Goal: Task Accomplishment & Management: Manage account settings

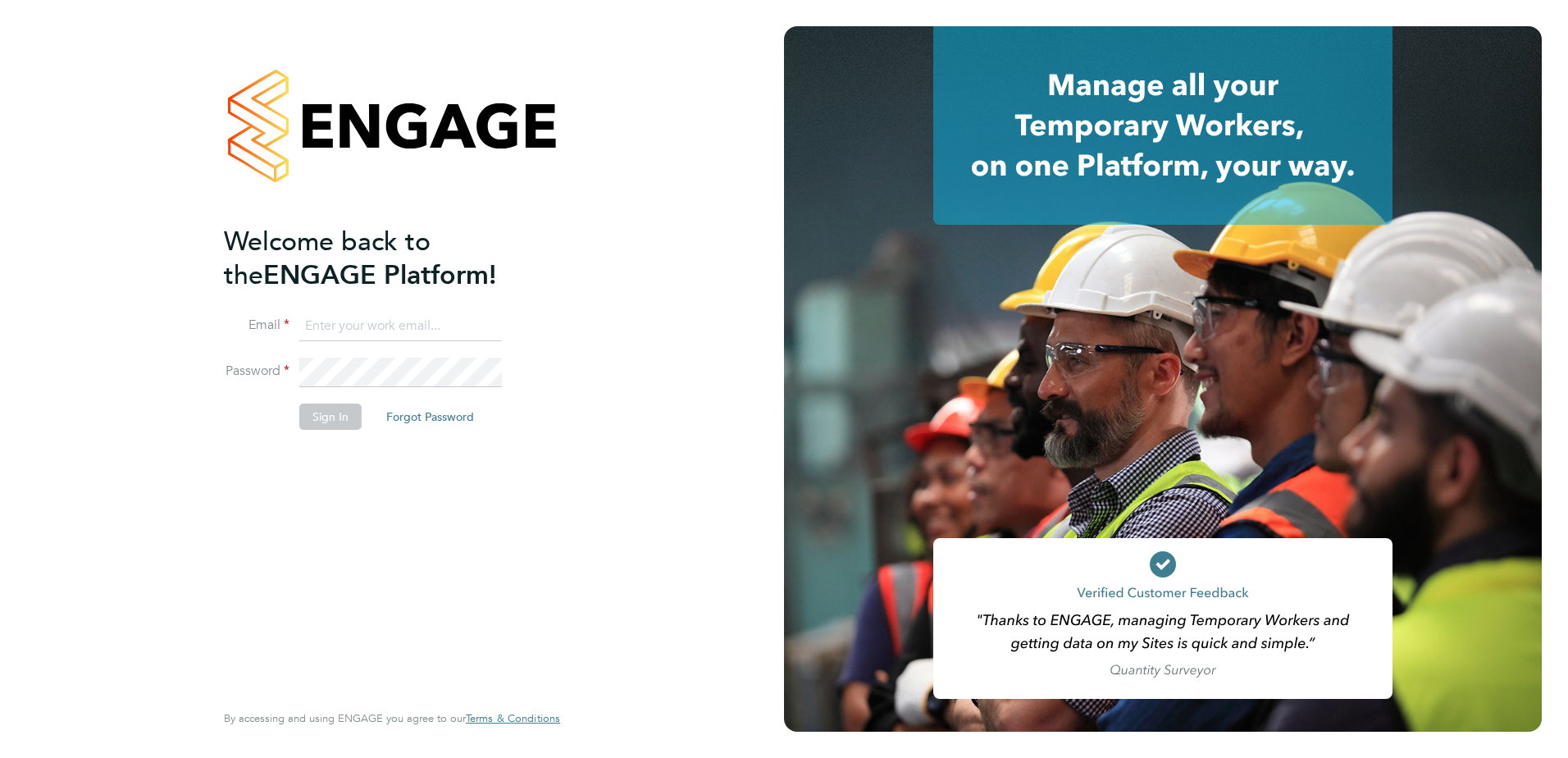
type input "tim.hawkridge@vistry.co.uk"
click at [339, 424] on button "Sign In" at bounding box center [331, 417] width 63 height 27
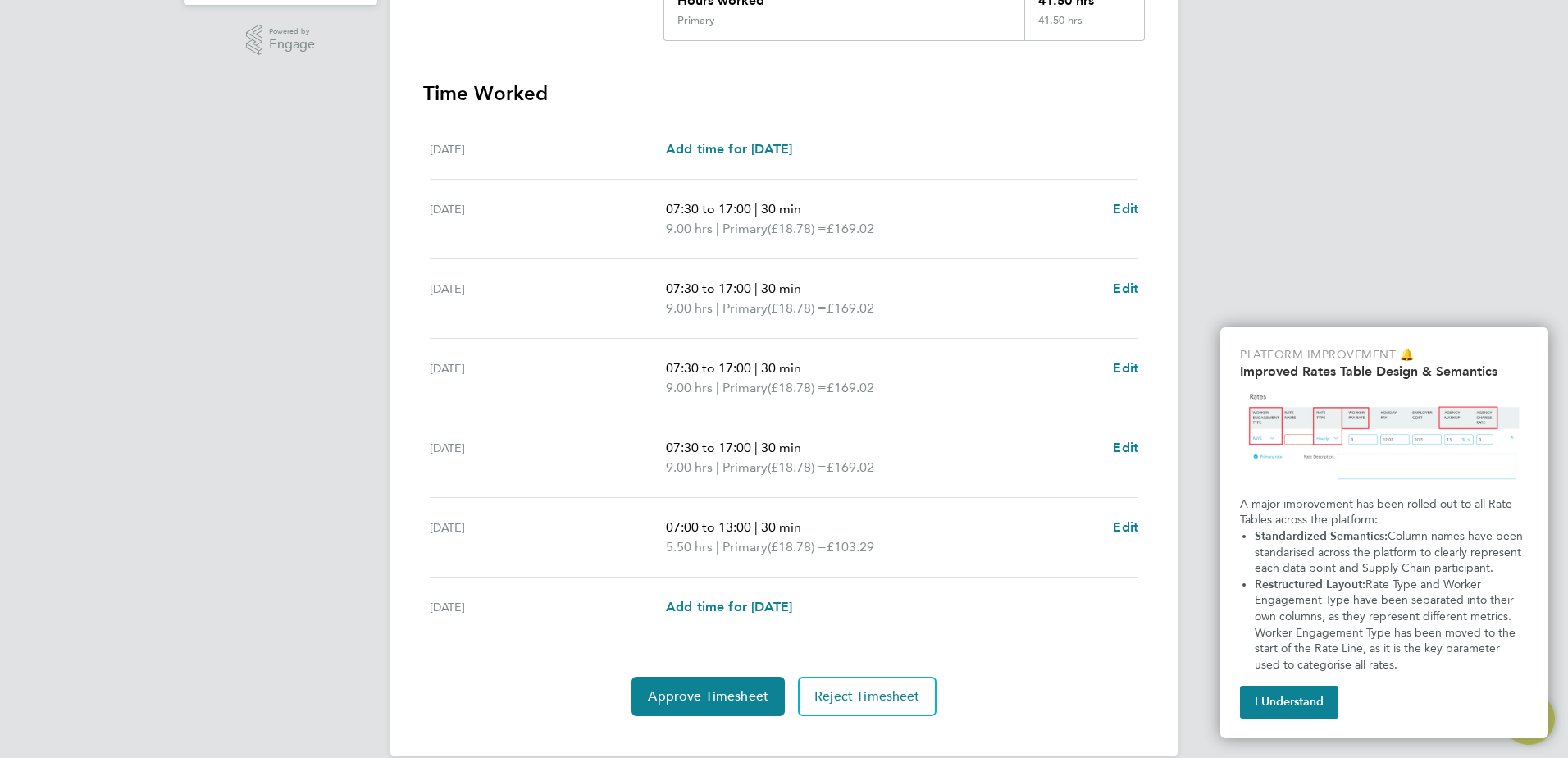
scroll to position [410, 0]
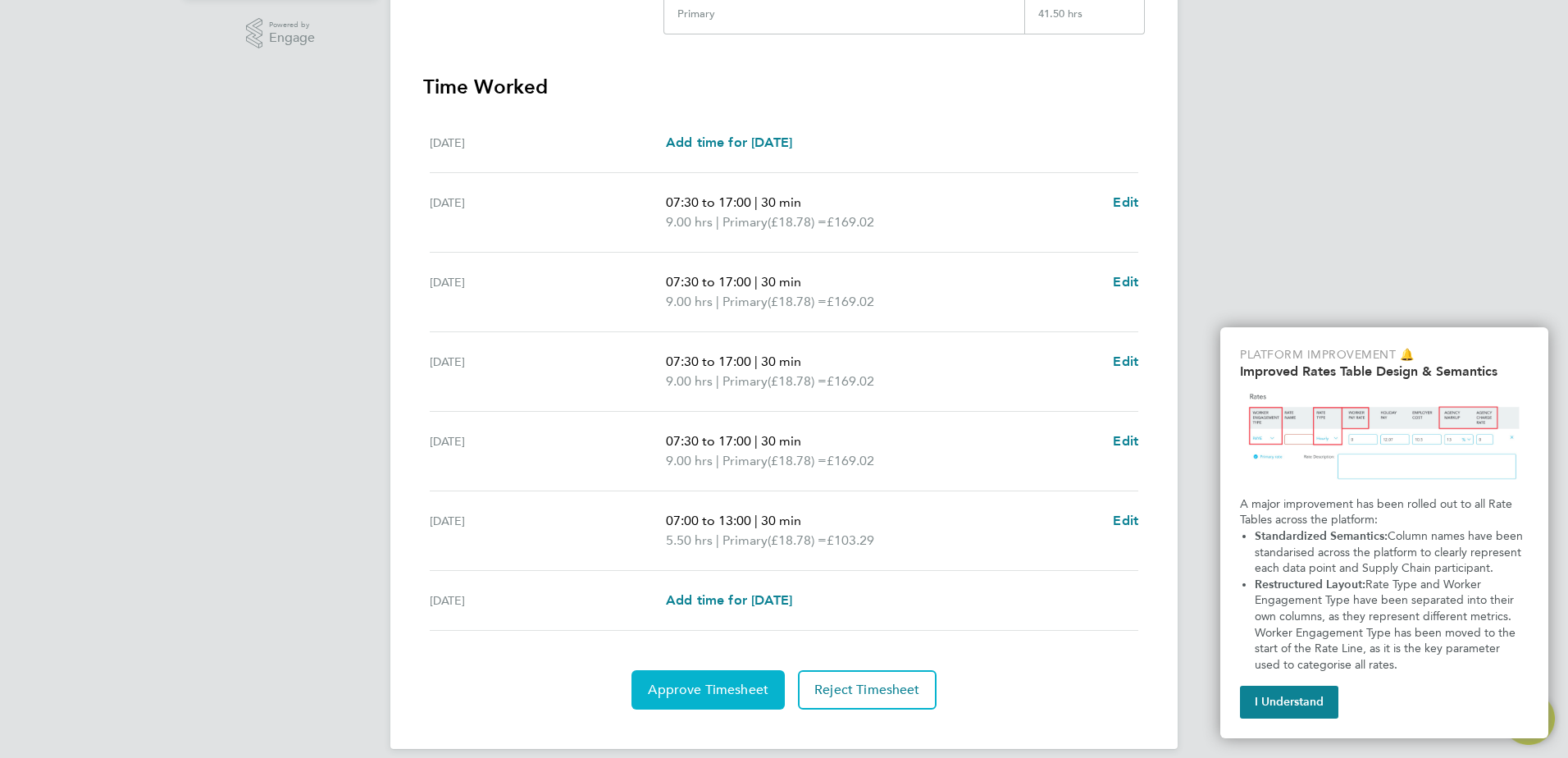
click at [730, 684] on span "Approve Timesheet" at bounding box center [708, 689] width 120 height 16
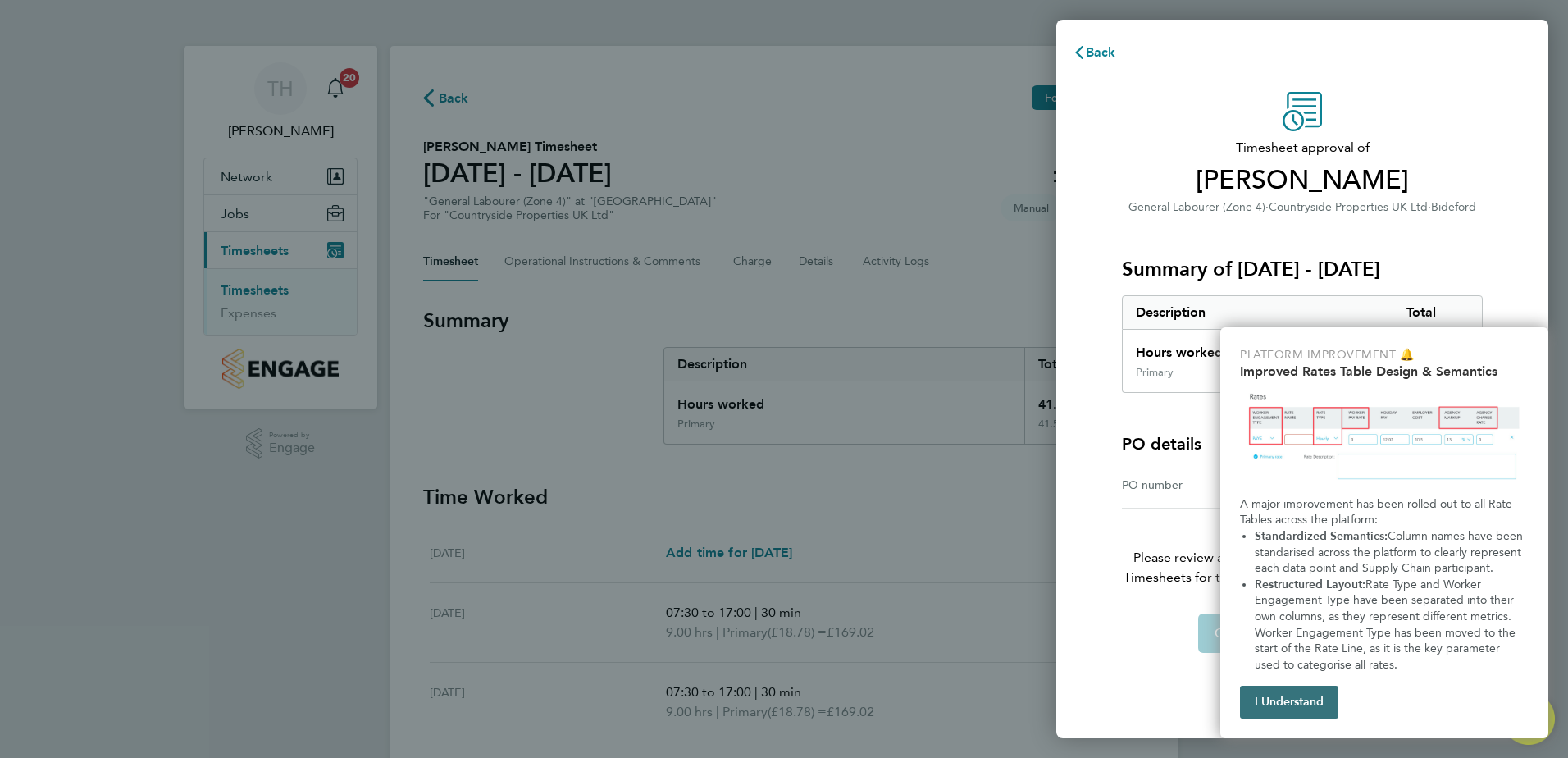
click at [1293, 697] on button "I Understand" at bounding box center [1289, 702] width 99 height 33
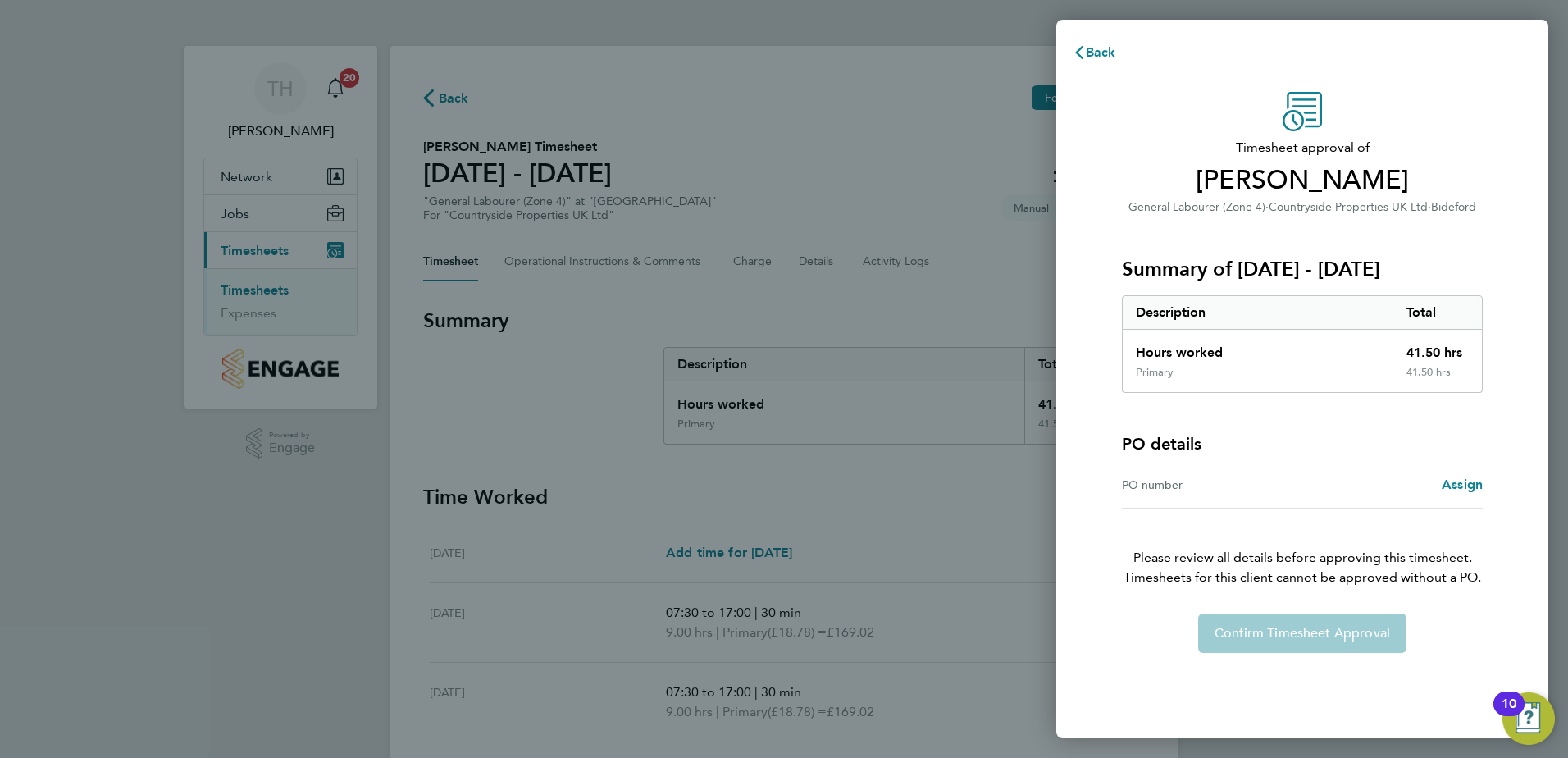
click at [1281, 630] on div "Confirm Timesheet Approval" at bounding box center [1303, 634] width 401 height 40
click at [1463, 487] on span "Assign" at bounding box center [1462, 484] width 41 height 15
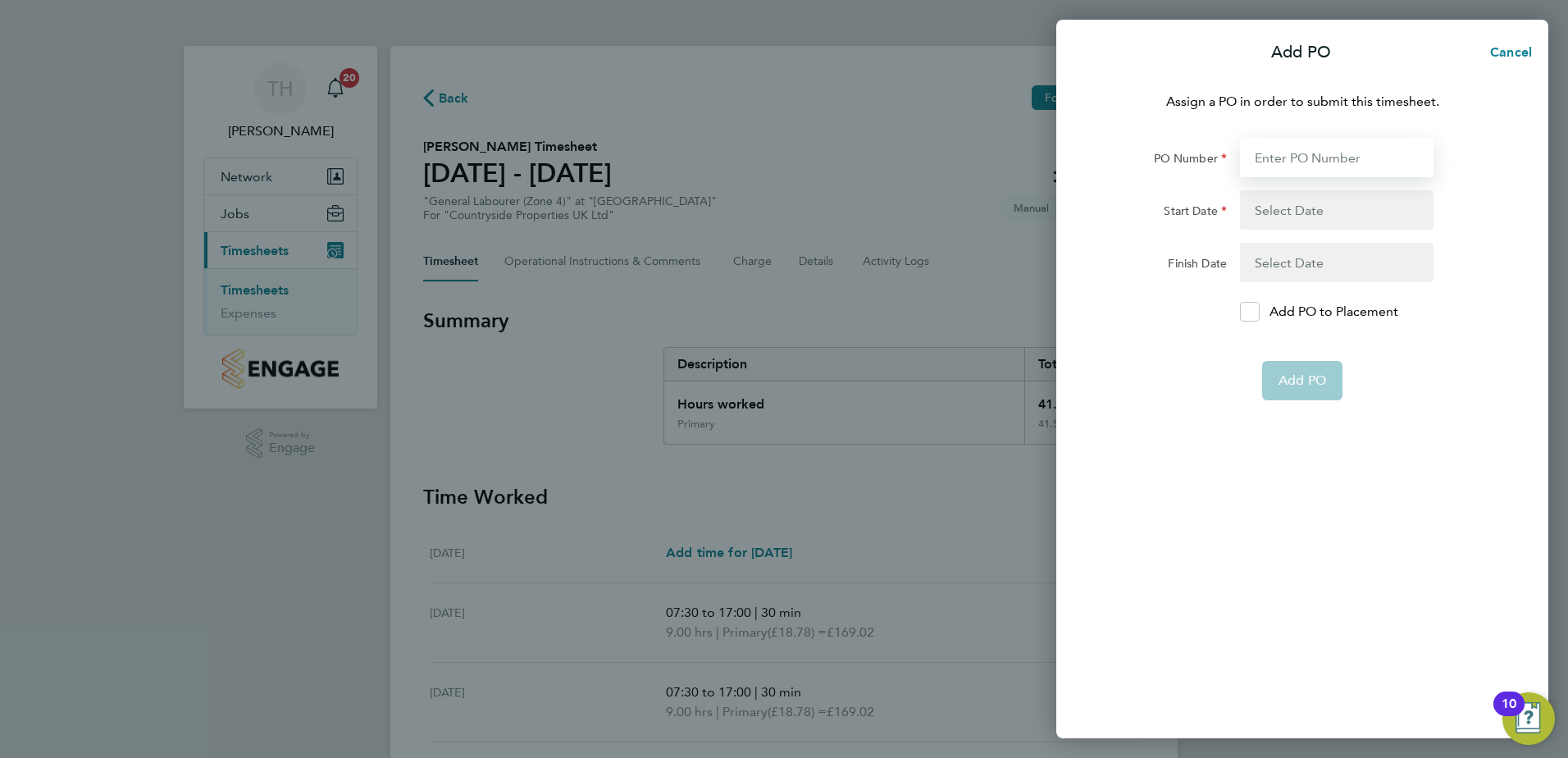
click at [1281, 157] on input "PO Number" at bounding box center [1337, 157] width 193 height 40
type input "S-DBID1/00082"
type input "06 Aug 25"
type input "26 Sep 25"
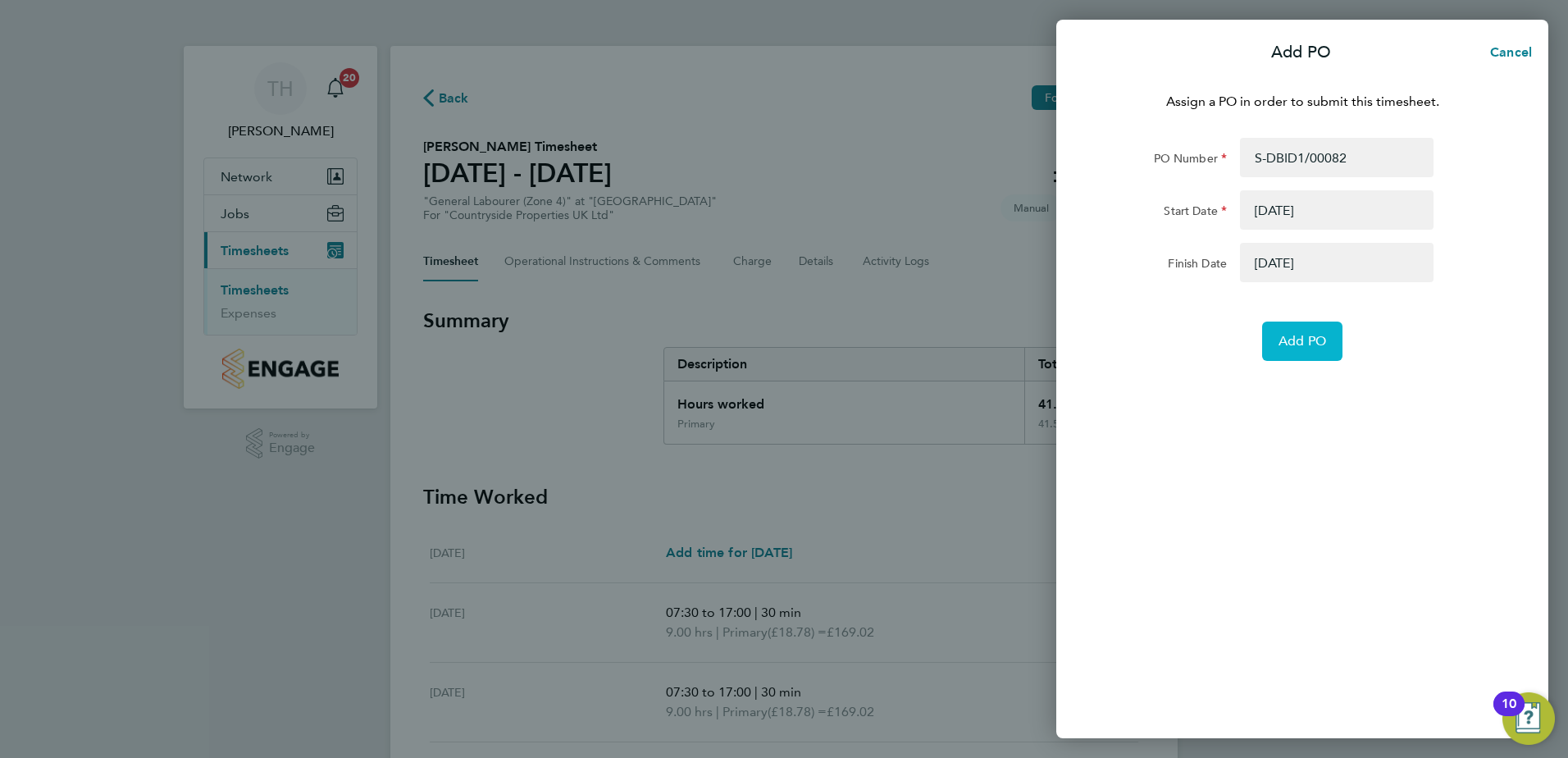
click at [1297, 345] on span "Add PO" at bounding box center [1303, 341] width 47 height 16
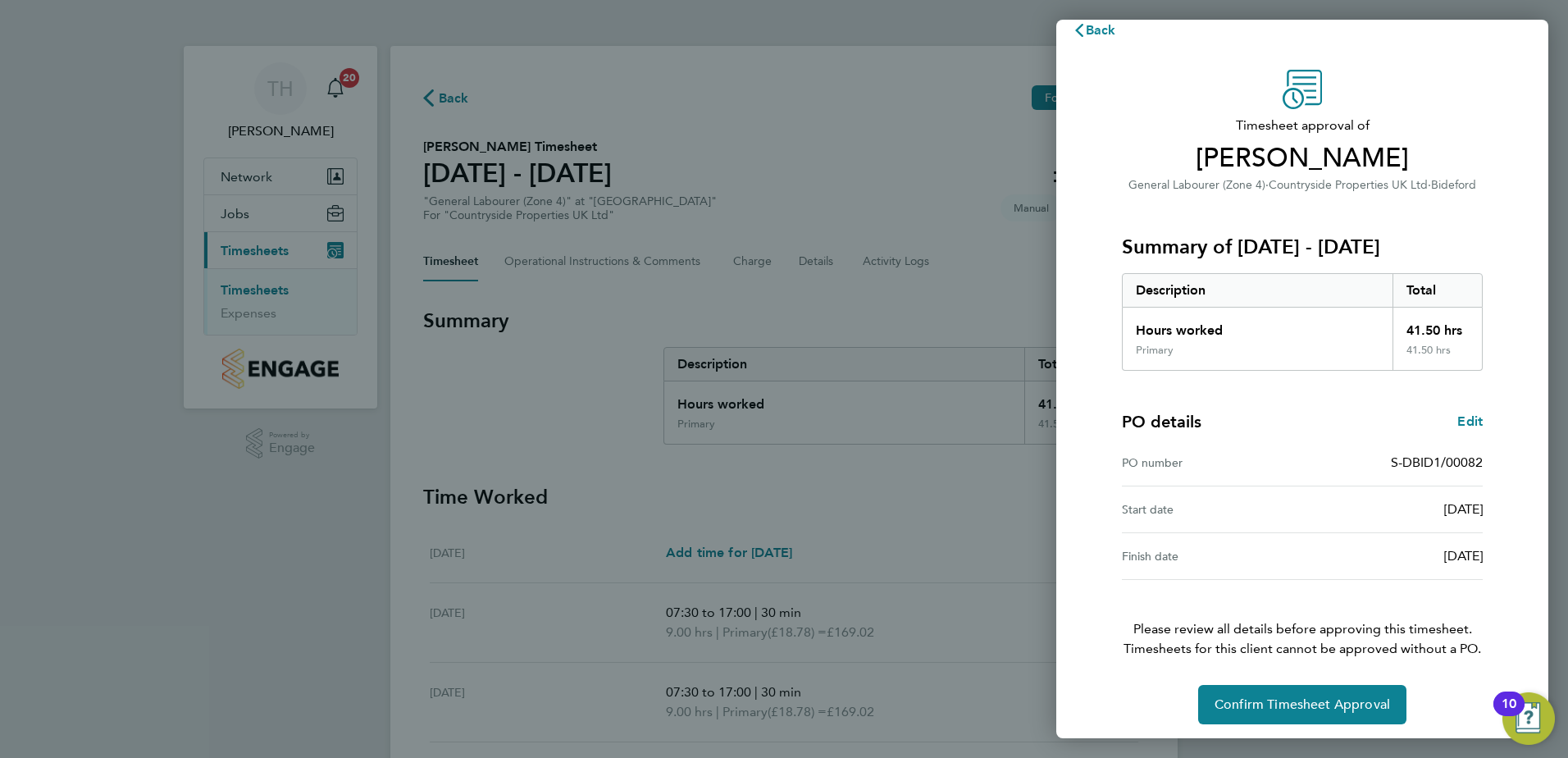
scroll to position [27, 0]
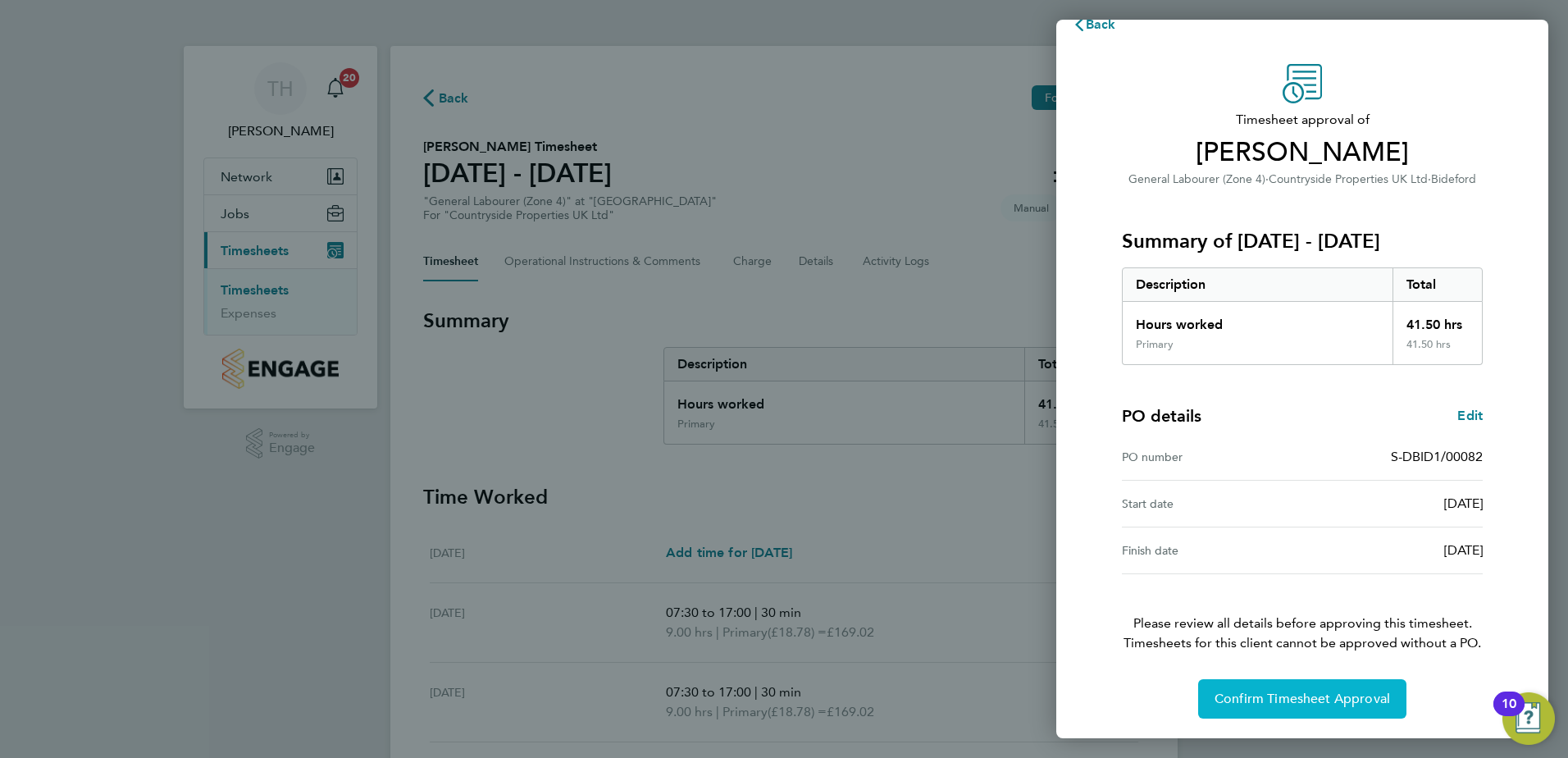
click at [1294, 693] on span "Confirm Timesheet Approval" at bounding box center [1302, 698] width 175 height 16
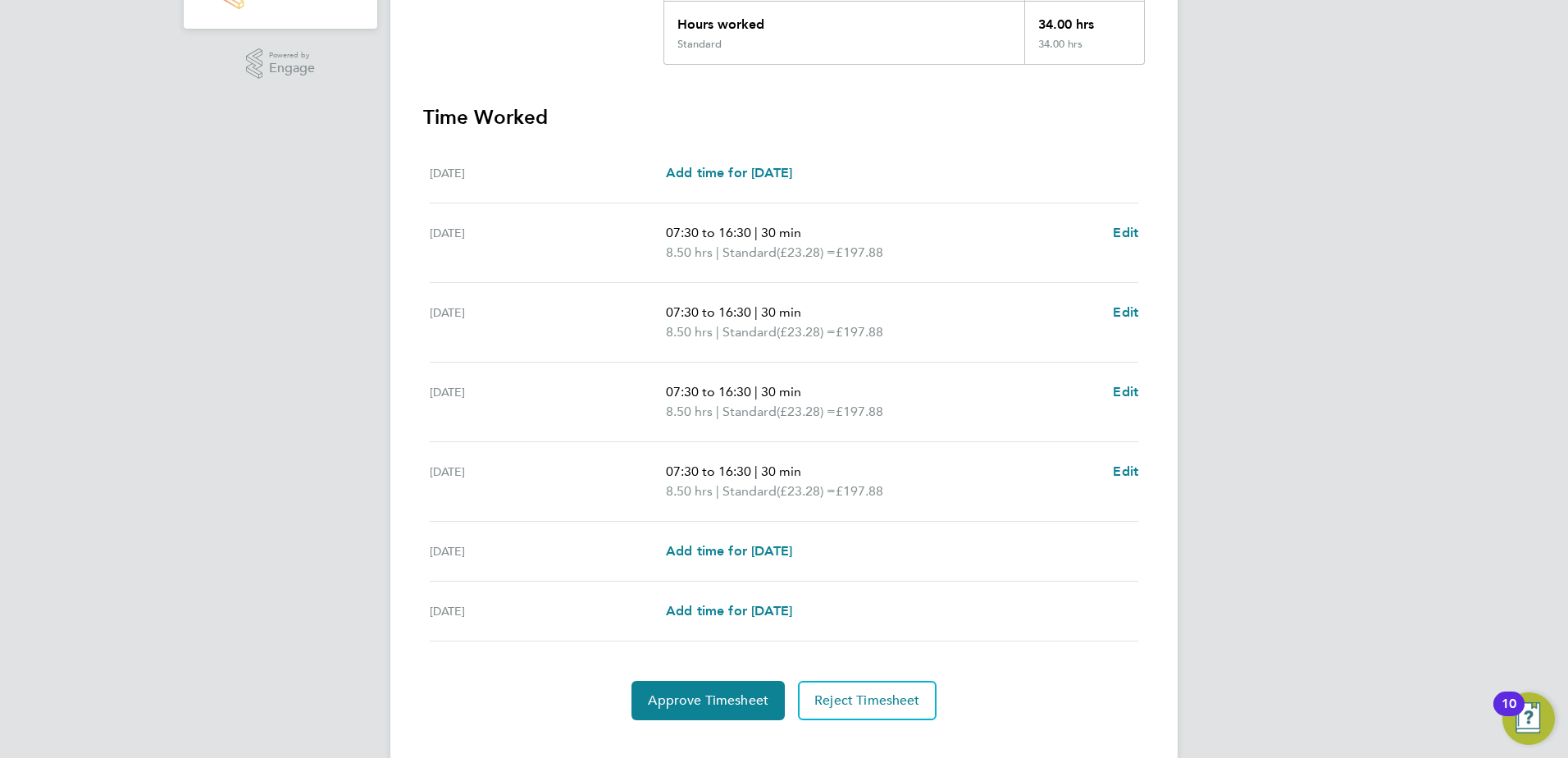
scroll to position [407, 0]
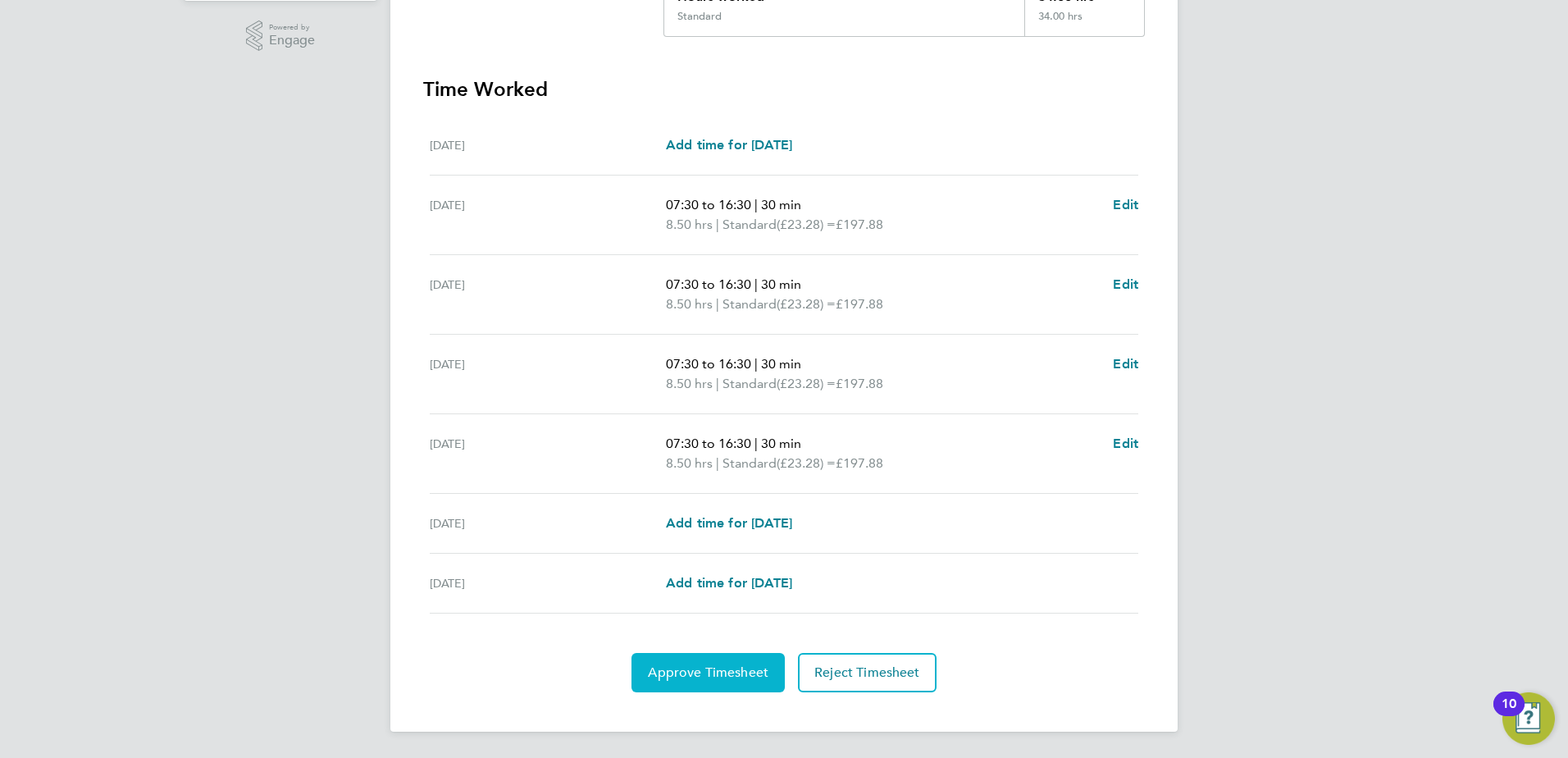
click at [676, 675] on span "Approve Timesheet" at bounding box center [708, 672] width 120 height 16
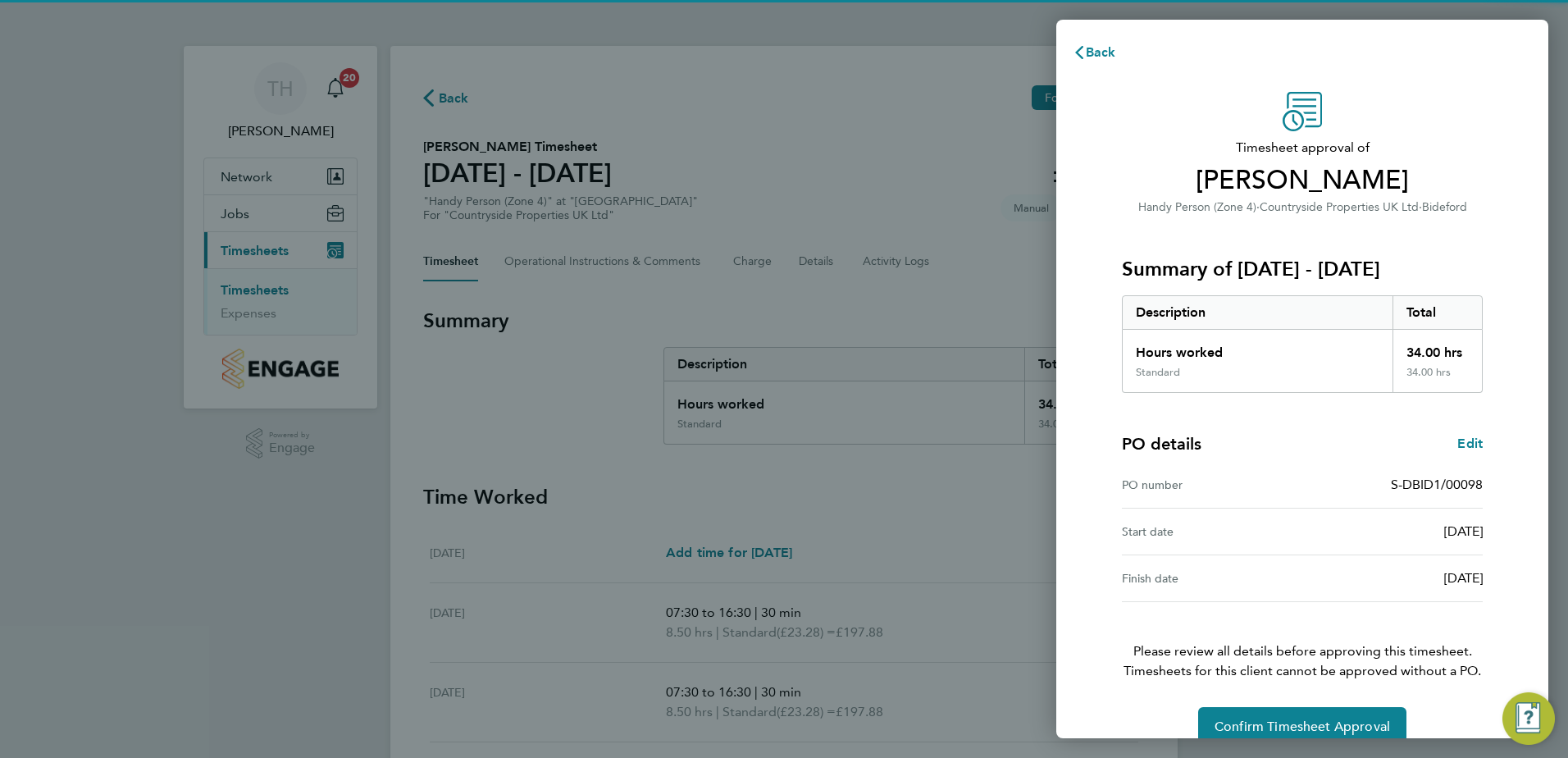
scroll to position [27, 0]
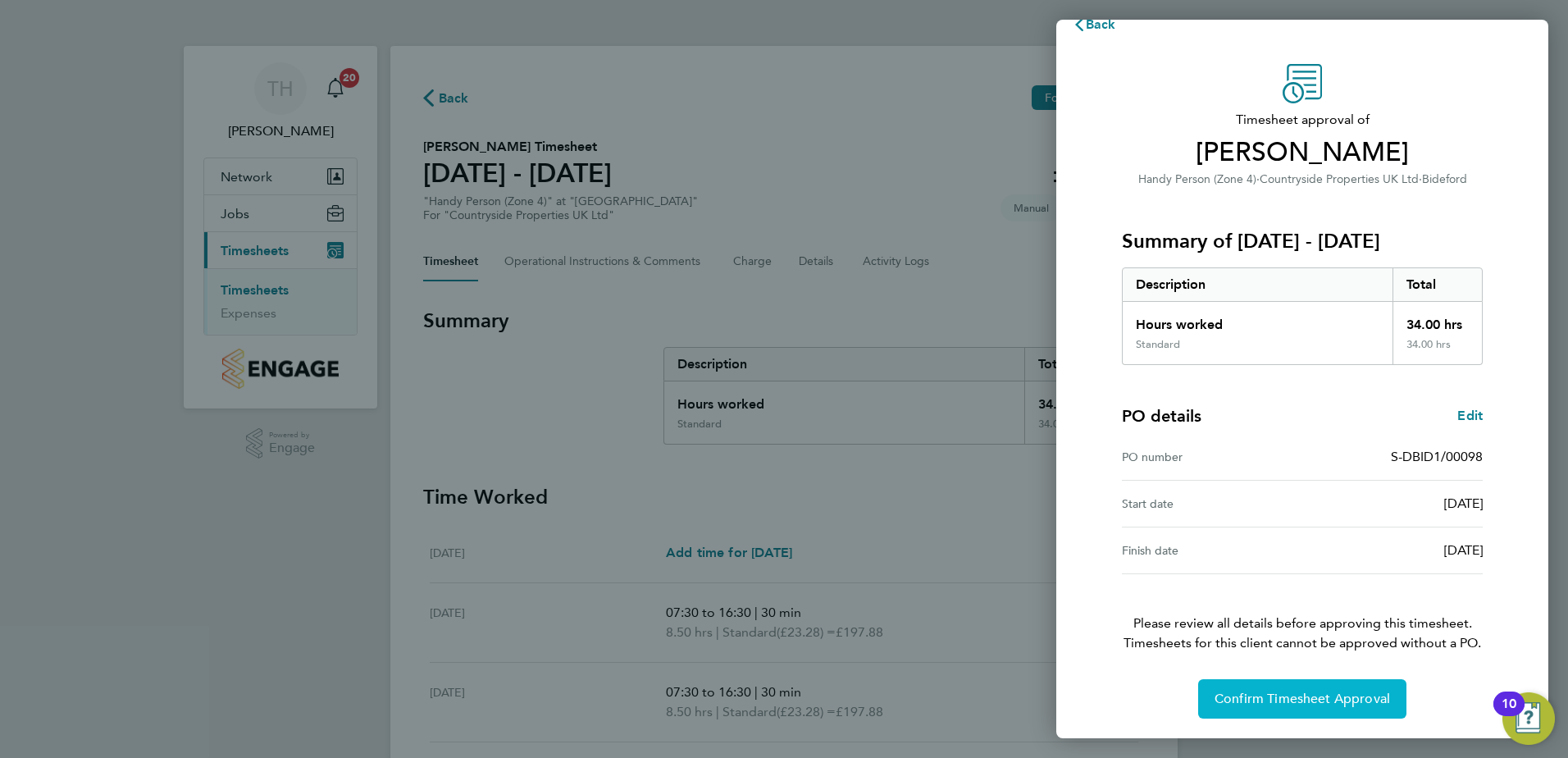
click at [1264, 701] on span "Confirm Timesheet Approval" at bounding box center [1302, 698] width 175 height 16
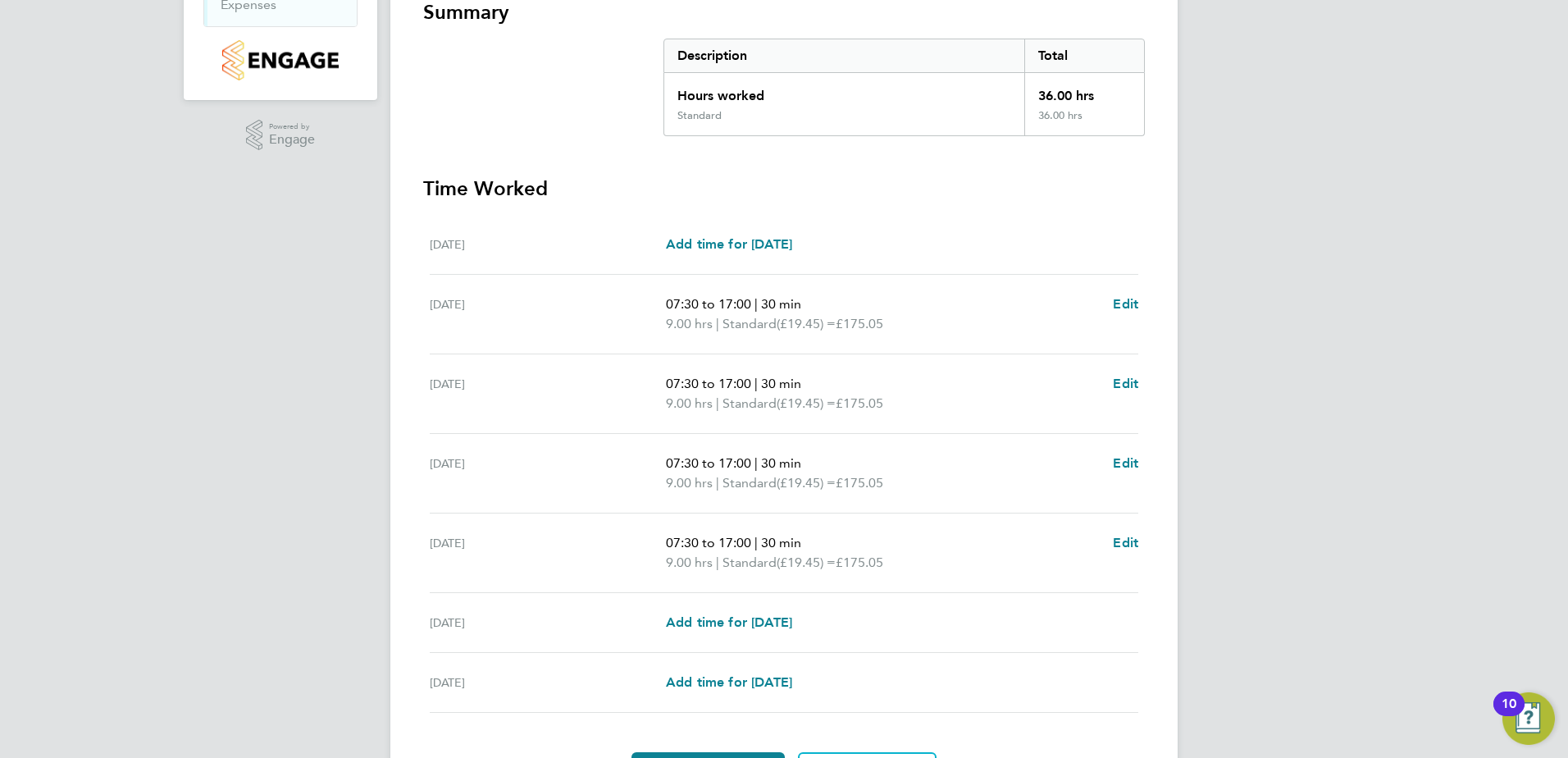
scroll to position [407, 0]
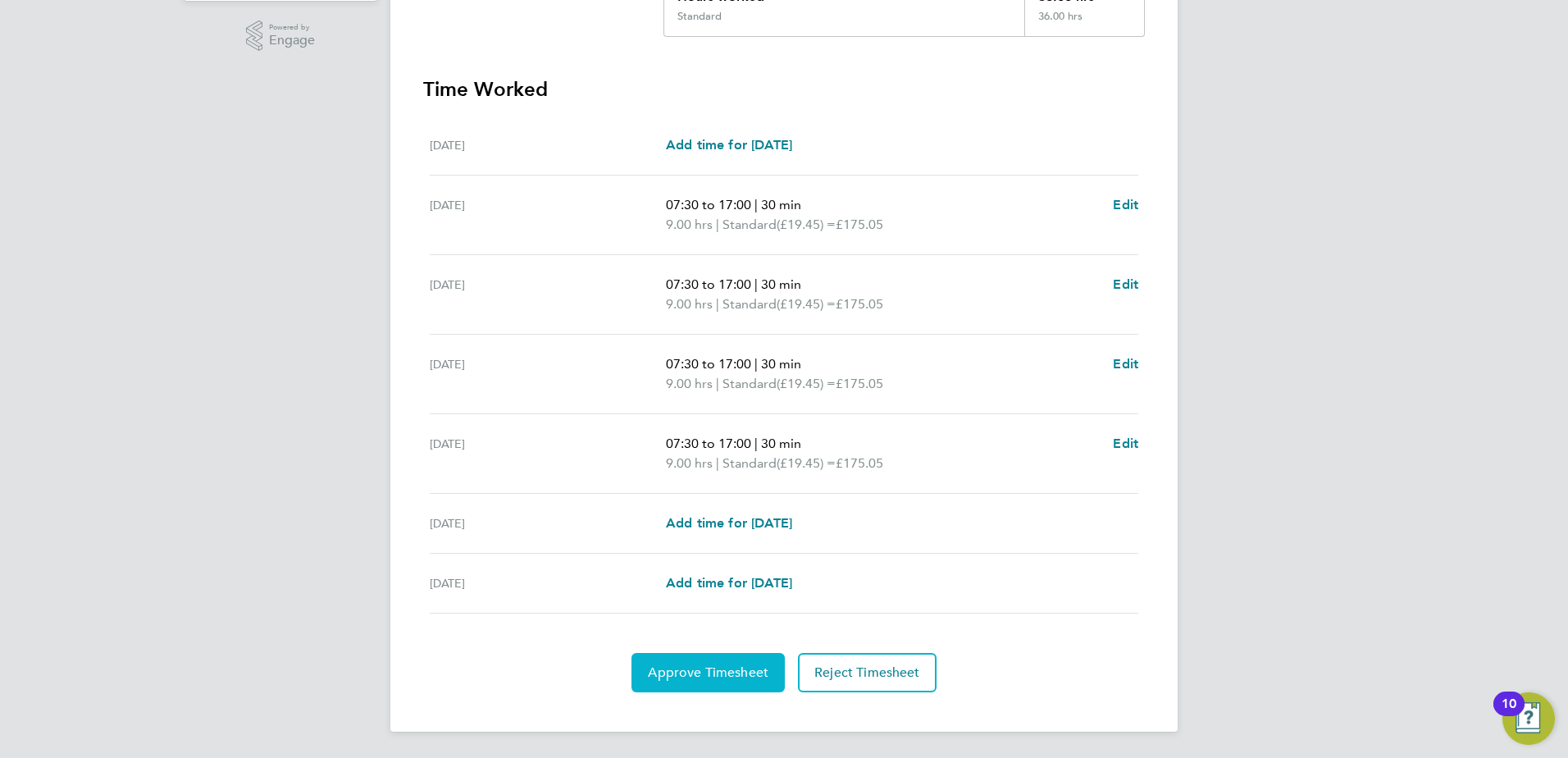
click at [702, 669] on span "Approve Timesheet" at bounding box center [708, 672] width 120 height 16
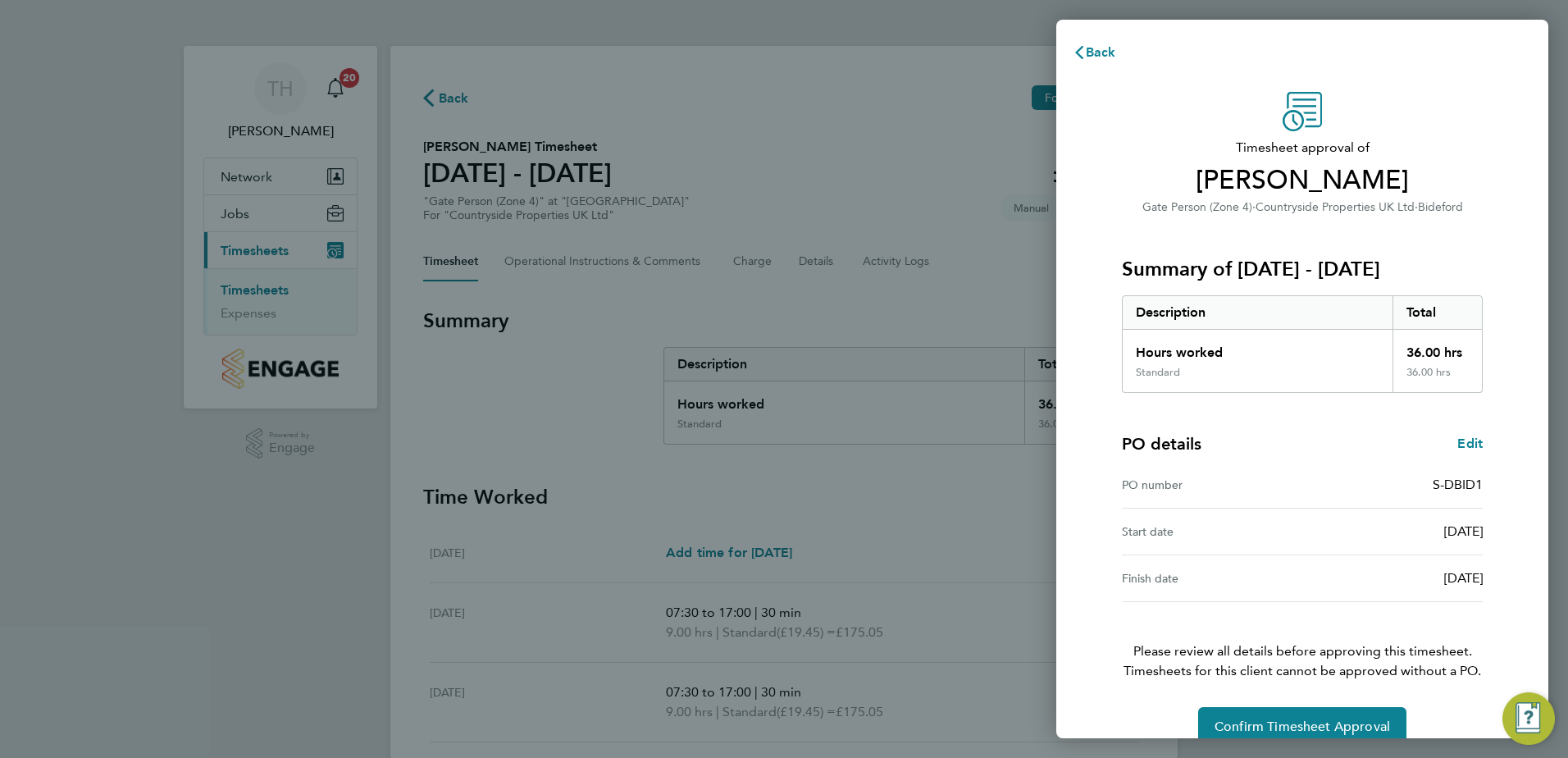
scroll to position [27, 0]
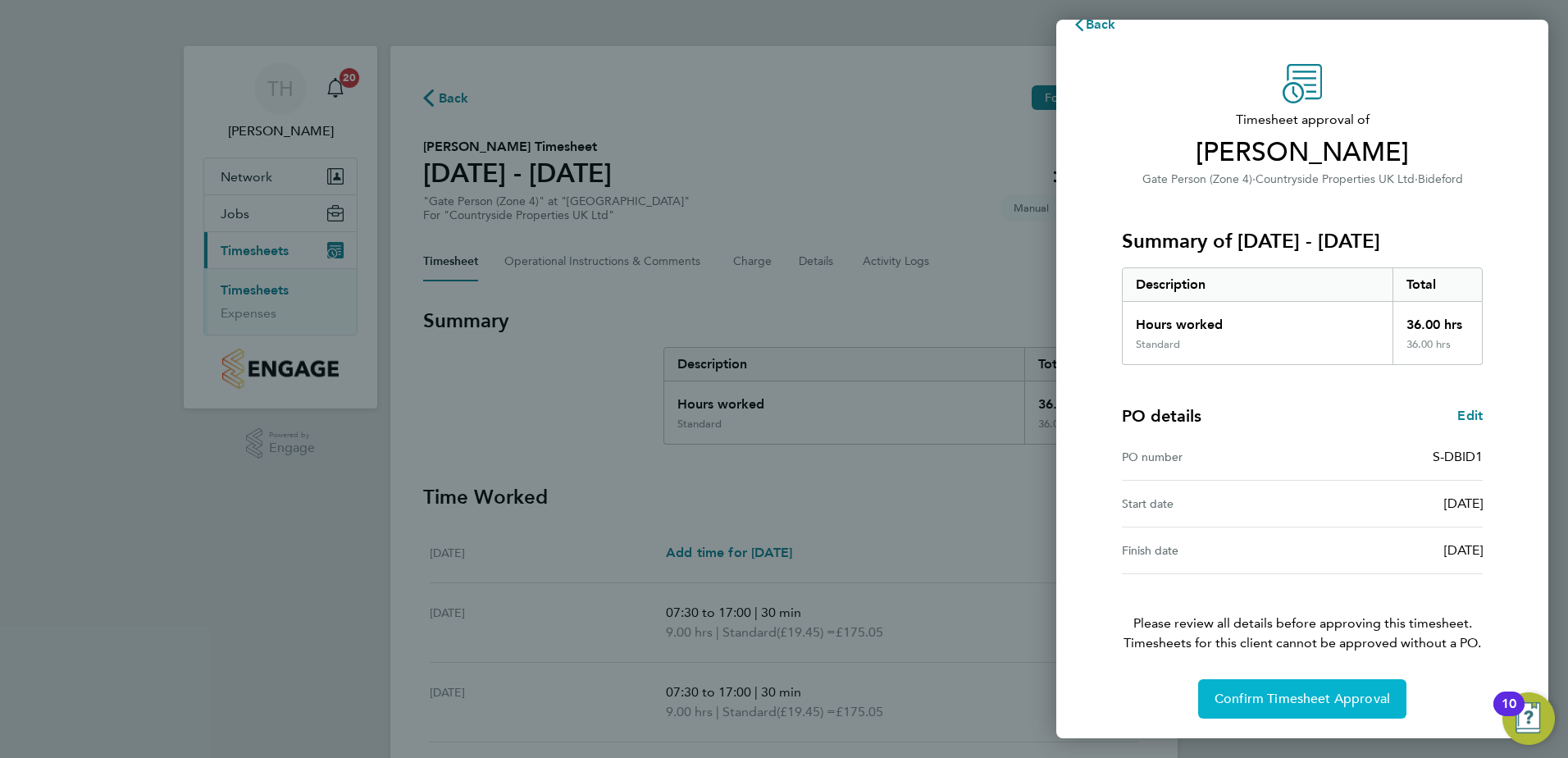
click at [1272, 693] on span "Confirm Timesheet Approval" at bounding box center [1302, 698] width 175 height 16
